Goal: Check status: Check status

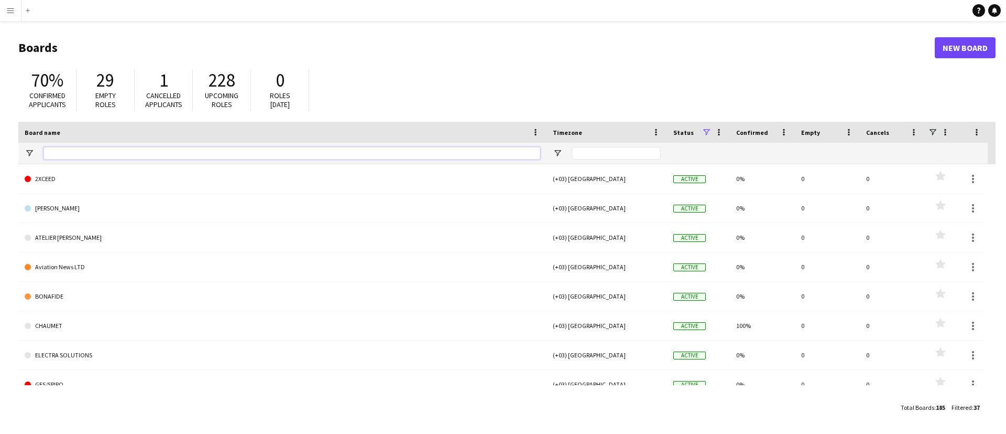
click at [154, 156] on input "Board name Filter Input" at bounding box center [292, 153] width 497 height 13
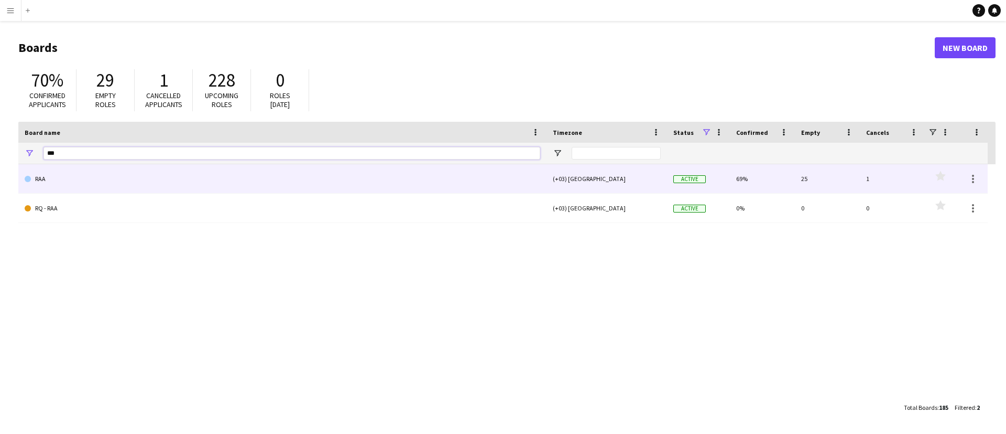
type input "***"
click at [152, 174] on link "RAA" at bounding box center [283, 178] width 516 height 29
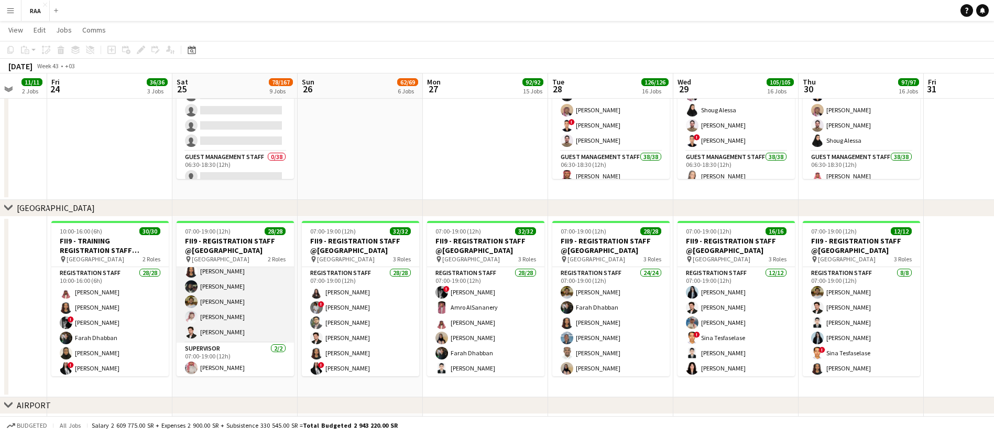
scroll to position [333, 0]
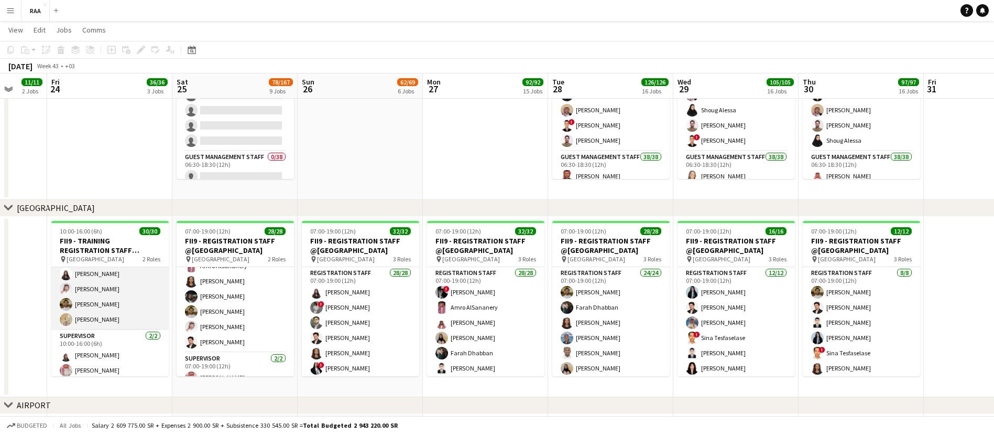
click at [126, 307] on app-card-role "Registration Staff 28/28 10:00-16:00 (6h) Faisal Mahmoud Rawnaq Mcnemir ! Osama…" at bounding box center [109, 104] width 117 height 449
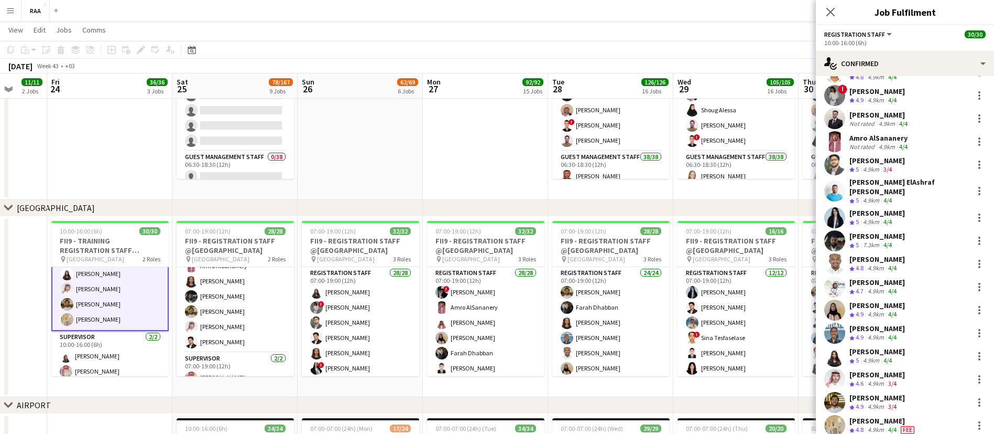
scroll to position [346, 0]
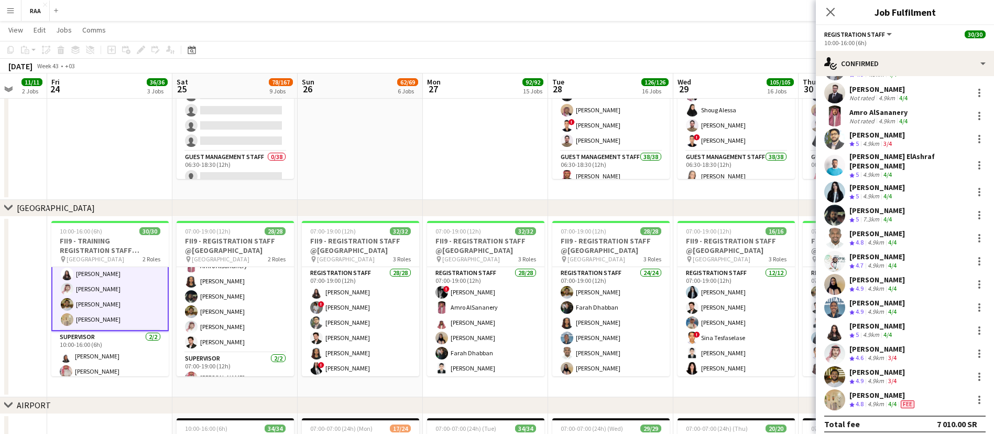
click at [907, 399] on div "Fee" at bounding box center [908, 403] width 18 height 9
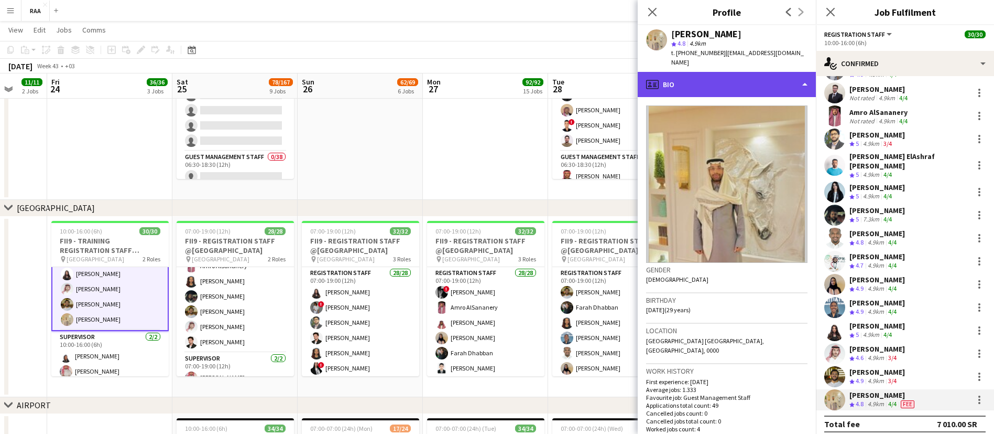
click at [702, 74] on div "profile Bio" at bounding box center [727, 84] width 178 height 25
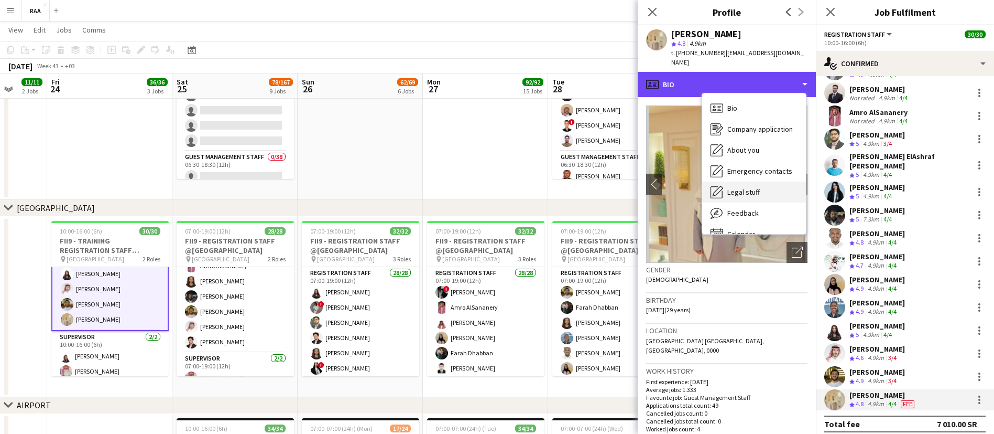
scroll to position [15, 0]
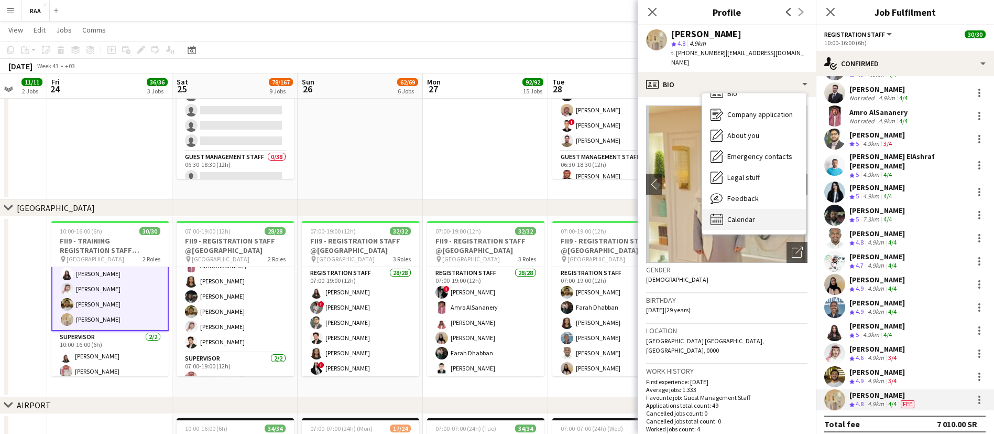
click at [749, 214] on span "Calendar" at bounding box center [742, 218] width 28 height 9
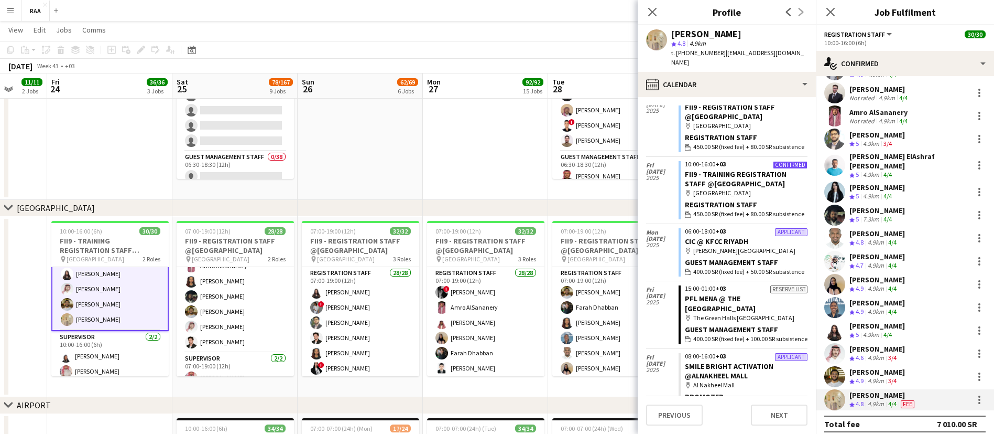
scroll to position [179, 0]
click at [833, 10] on icon at bounding box center [831, 12] width 10 height 10
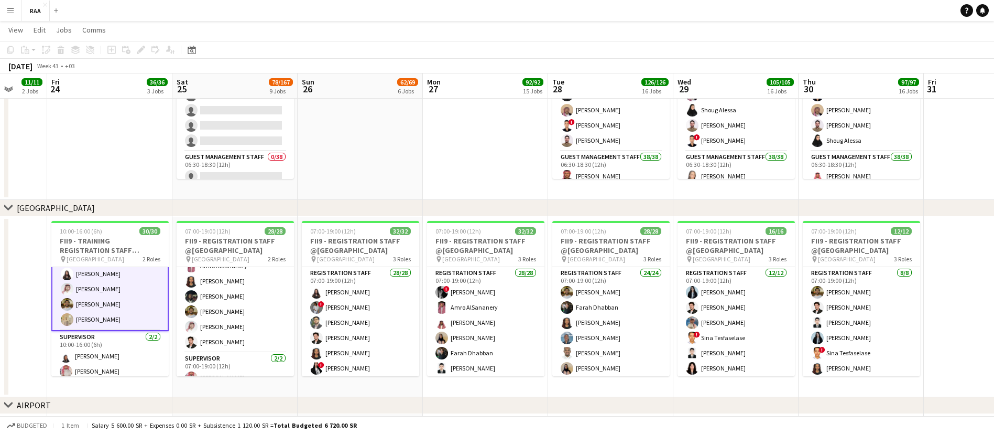
click at [464, 132] on app-date-cell at bounding box center [485, 109] width 125 height 180
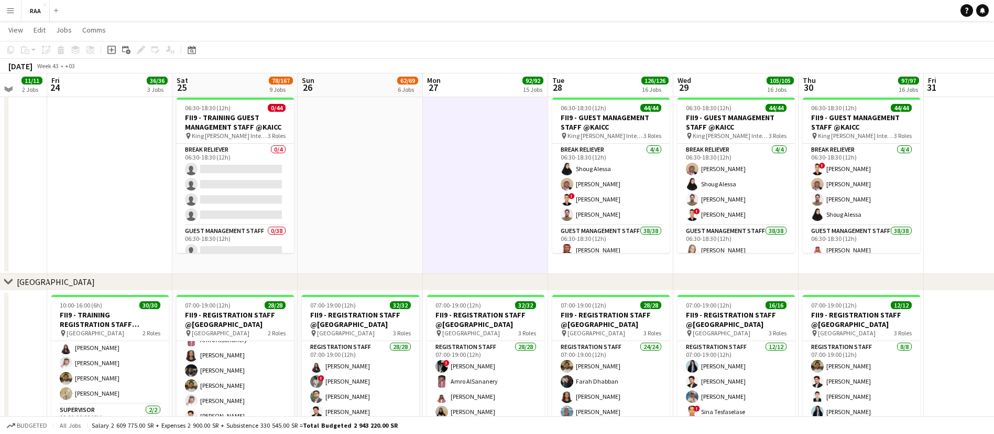
scroll to position [369, 0]
